Goal: Information Seeking & Learning: Check status

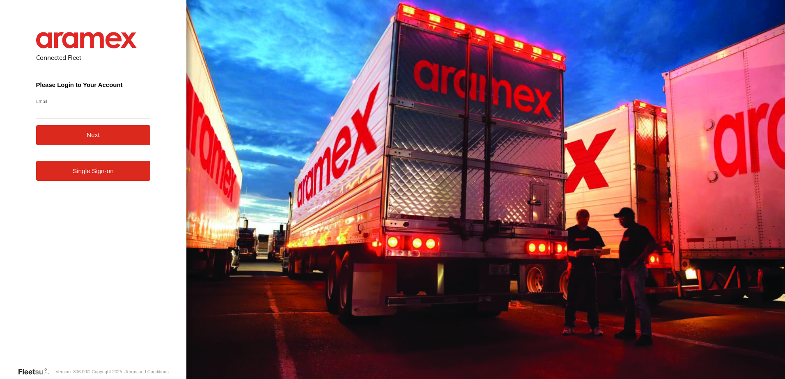
click at [61, 114] on input "Email" at bounding box center [93, 111] width 115 height 15
type input "**********"
click at [107, 138] on button "Next" at bounding box center [93, 135] width 115 height 20
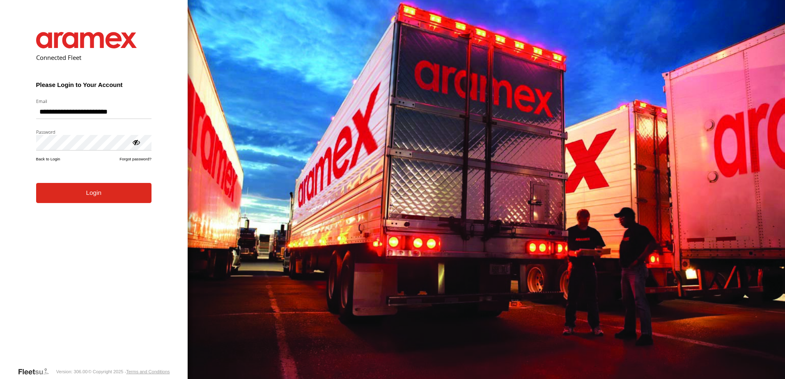
click at [81, 200] on button "Login" at bounding box center [93, 193] width 115 height 20
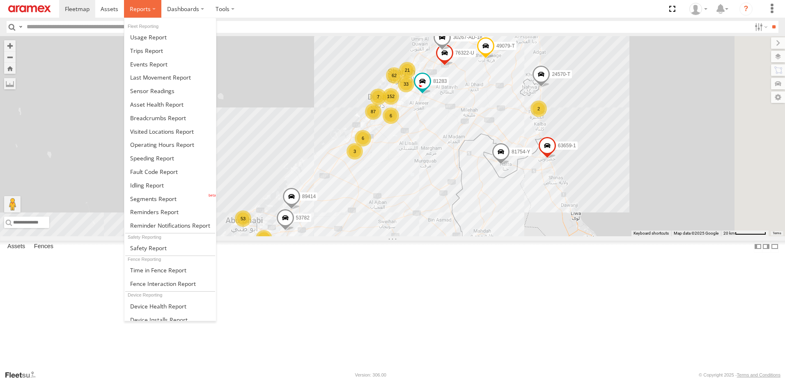
click at [141, 7] on span at bounding box center [140, 9] width 21 height 8
click at [150, 201] on span at bounding box center [153, 199] width 46 height 8
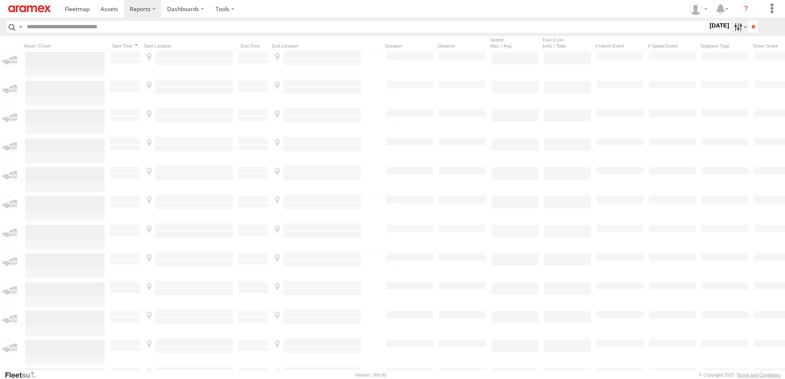
click at [735, 25] on label at bounding box center [740, 27] width 18 height 12
click at [0, 0] on label at bounding box center [0, 0] width 0 height 0
click at [0, 0] on span "AUH" at bounding box center [0, 0] width 0 height 0
click at [0, 0] on span "Defleeted Vehicles AUH" at bounding box center [0, 0] width 0 height 0
click at [749, 23] on input "**" at bounding box center [752, 27] width 9 height 12
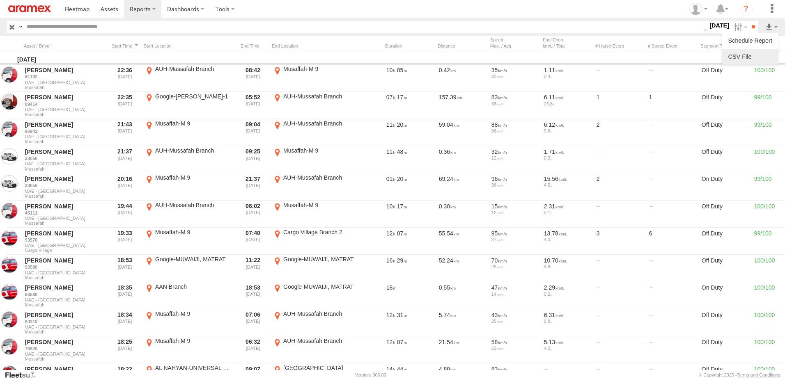
click at [748, 53] on link at bounding box center [750, 56] width 50 height 12
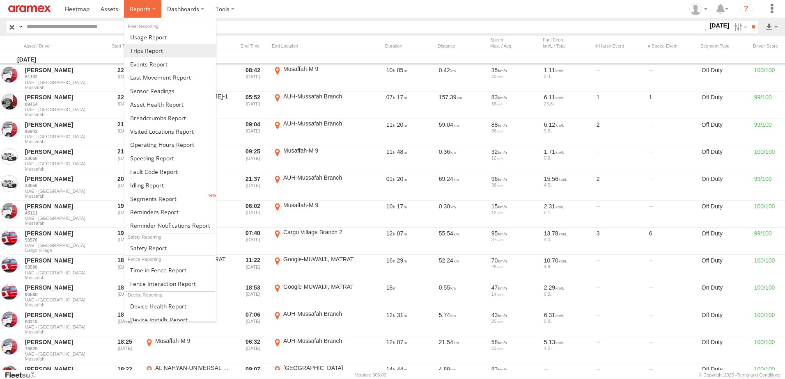
drag, startPoint x: 141, startPoint y: 3, endPoint x: 152, endPoint y: 45, distance: 43.2
click at [141, 3] on label at bounding box center [142, 9] width 37 height 18
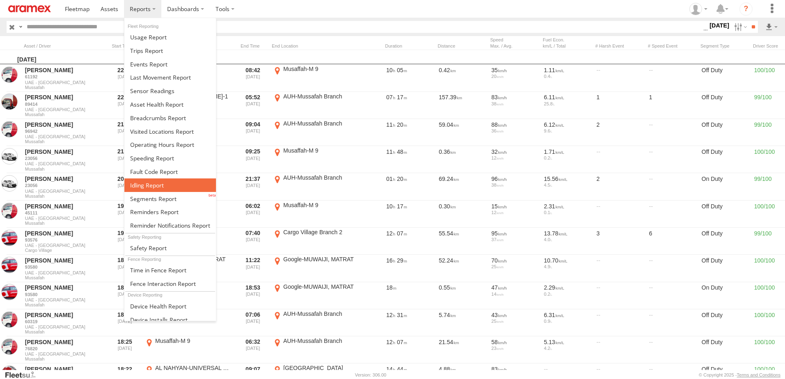
click at [159, 184] on span at bounding box center [147, 185] width 34 height 8
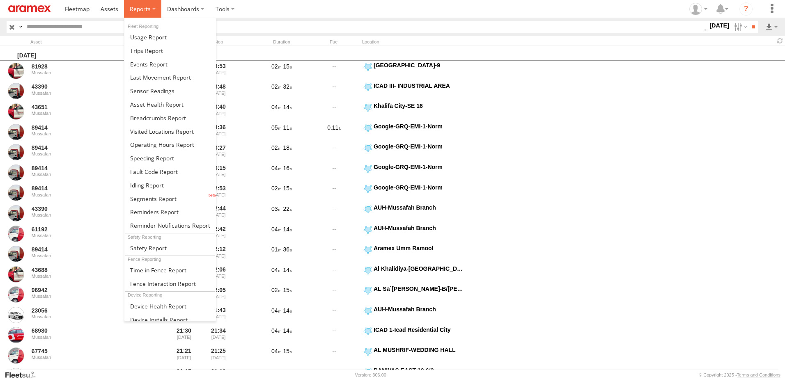
click at [153, 14] on label at bounding box center [142, 9] width 37 height 18
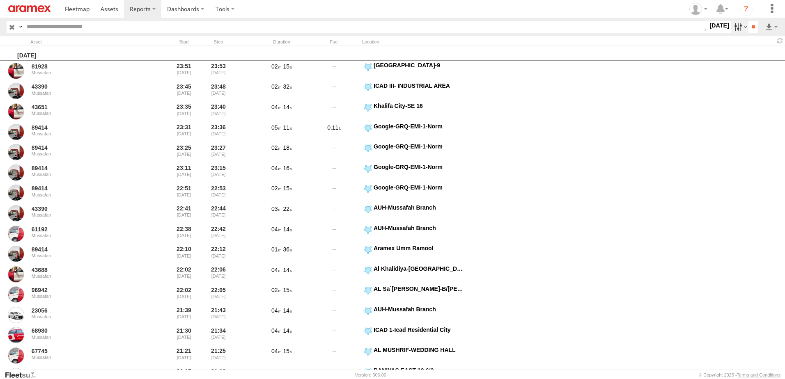
click at [739, 30] on label at bounding box center [740, 27] width 18 height 12
click at [0, 0] on label at bounding box center [0, 0] width 0 height 0
click at [0, 0] on span "> 10min" at bounding box center [0, 0] width 0 height 0
click at [754, 25] on input "**" at bounding box center [752, 27] width 9 height 12
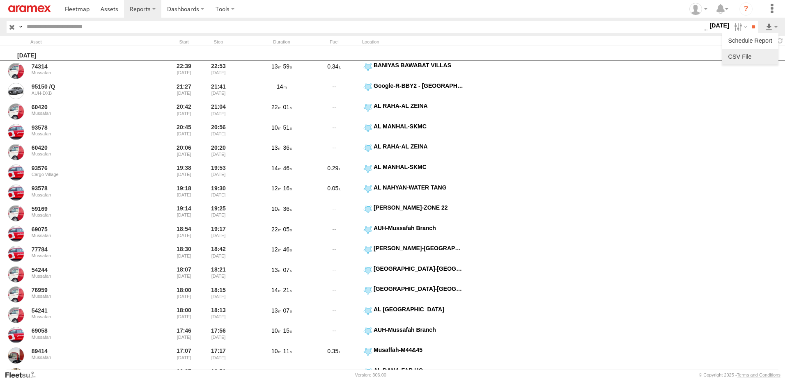
click at [752, 56] on link at bounding box center [750, 56] width 50 height 12
click at [93, 7] on link at bounding box center [77, 9] width 36 height 18
click at [109, 7] on span at bounding box center [110, 9] width 18 height 8
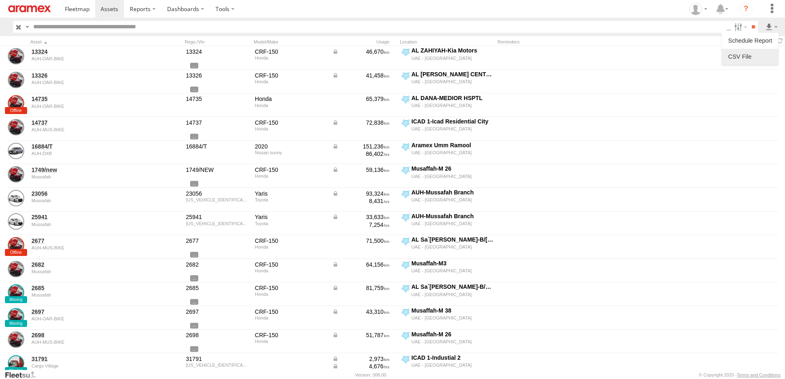
click at [746, 61] on label at bounding box center [750, 56] width 50 height 12
click at [0, 0] on label "First Name" at bounding box center [0, 0] width 0 height 0
click at [0, 0] on label "Last Name" at bounding box center [0, 0] width 0 height 0
click at [0, 0] on button "Export" at bounding box center [0, 0] width 0 height 0
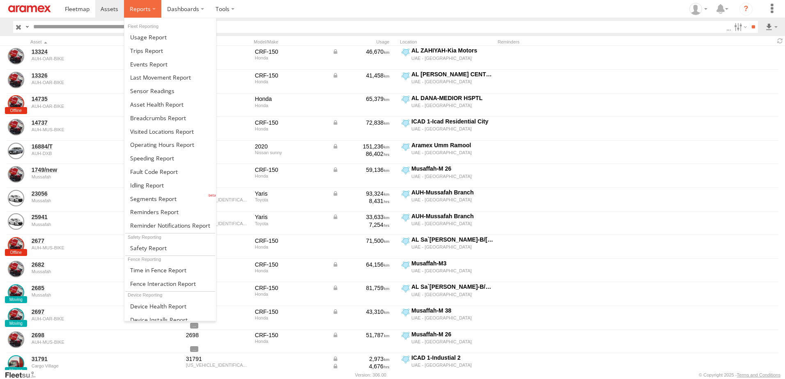
click at [145, 7] on span at bounding box center [140, 9] width 21 height 8
click at [158, 161] on span at bounding box center [152, 158] width 44 height 8
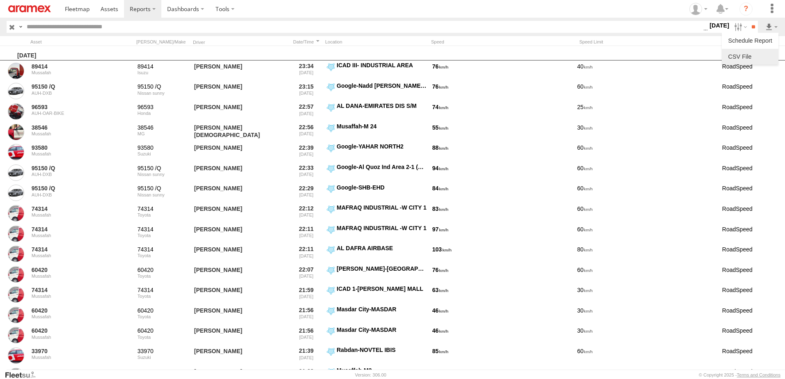
click at [741, 57] on link at bounding box center [750, 56] width 50 height 12
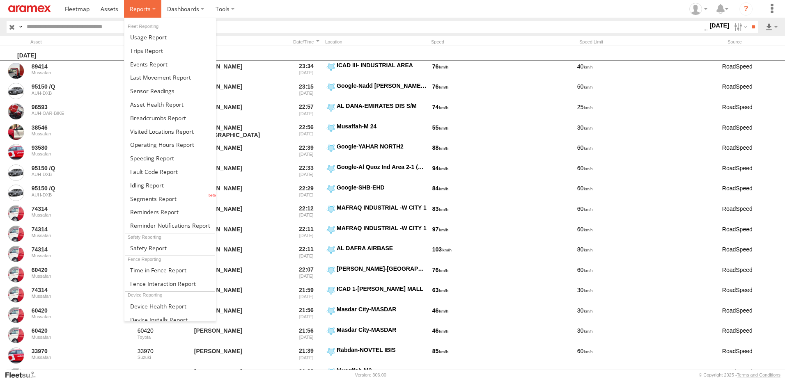
click at [135, 10] on span at bounding box center [140, 9] width 21 height 8
click at [158, 105] on span at bounding box center [156, 105] width 53 height 8
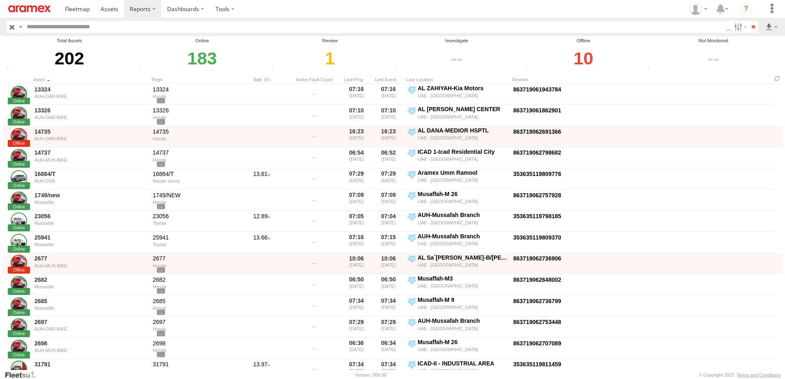
click at [581, 55] on div "10" at bounding box center [583, 58] width 120 height 28
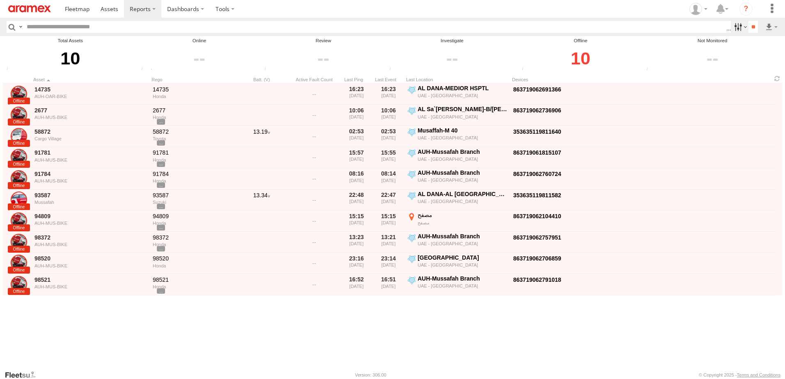
click at [734, 25] on label at bounding box center [740, 27] width 18 height 12
click at [0, 0] on label at bounding box center [0, 0] width 0 height 0
click at [758, 27] on div "Search Query Asset ID Asset Label Registration Manufacturer Model VIN AUH" at bounding box center [393, 27] width 772 height 12
click at [752, 27] on input "**" at bounding box center [752, 27] width 9 height 12
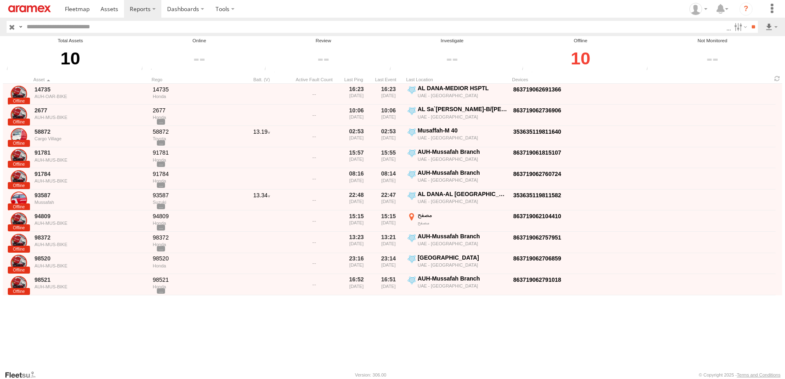
click at [584, 59] on div "10" at bounding box center [580, 58] width 122 height 28
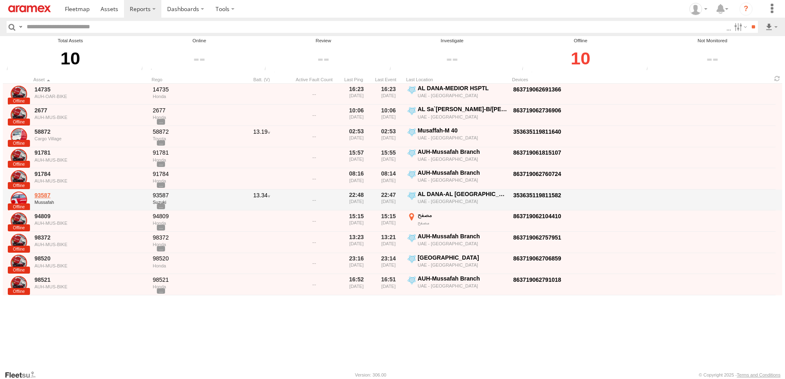
click at [41, 193] on link "93587" at bounding box center [90, 195] width 112 height 7
